Goal: Task Accomplishment & Management: Manage account settings

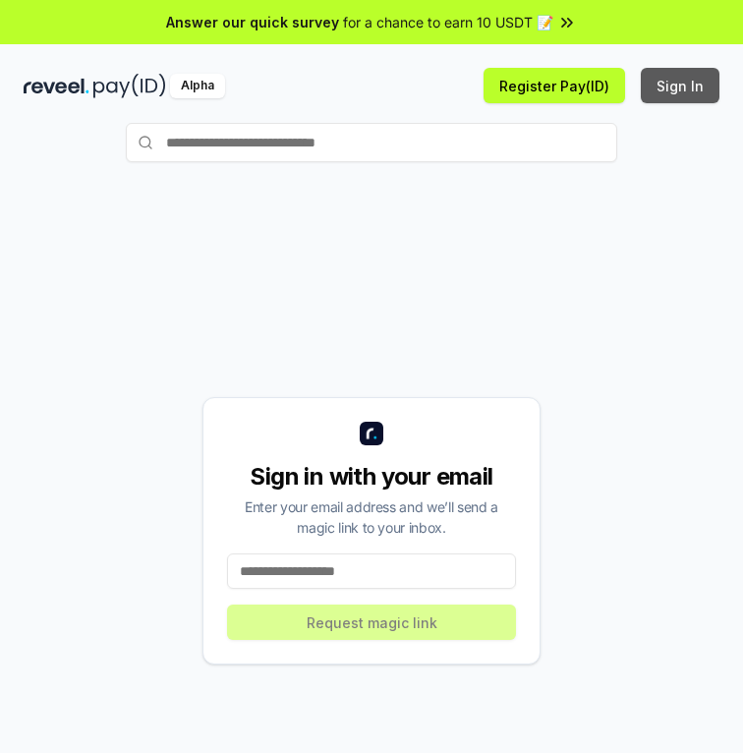
click at [692, 90] on button "Sign In" at bounding box center [680, 85] width 79 height 35
click at [700, 88] on button "Sign In" at bounding box center [680, 85] width 79 height 35
